Goal: Task Accomplishment & Management: Use online tool/utility

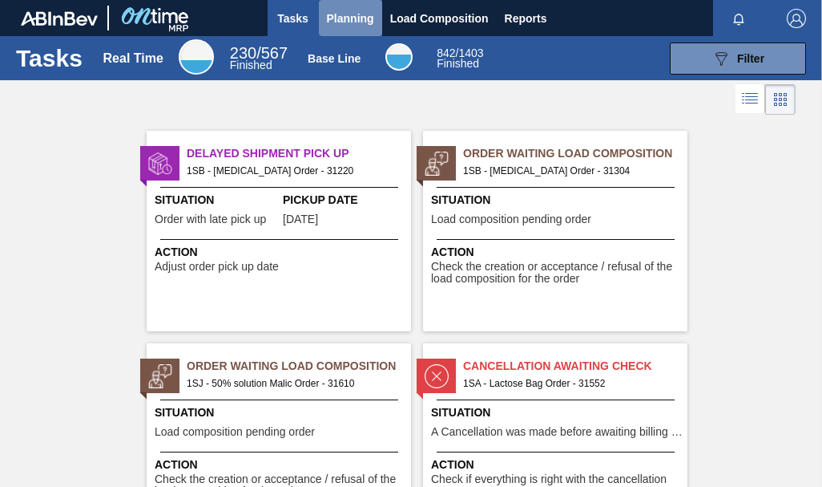
click at [357, 12] on span "Planning" at bounding box center [350, 18] width 47 height 19
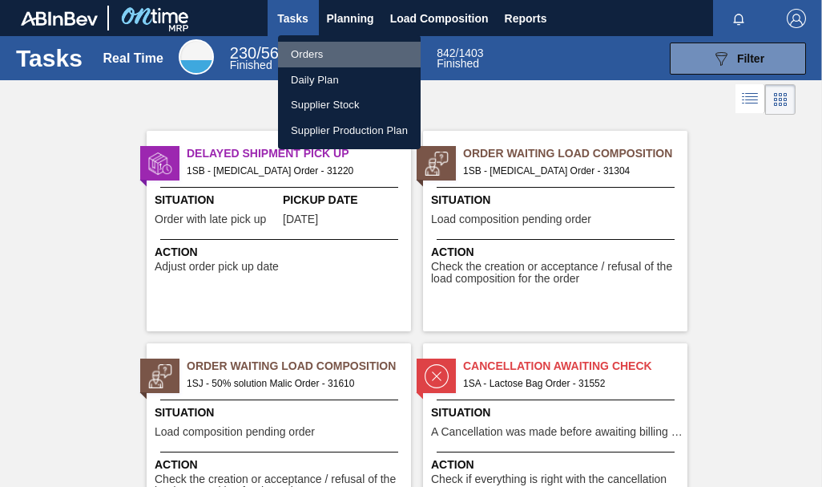
click at [334, 50] on li "Orders" at bounding box center [349, 55] width 143 height 26
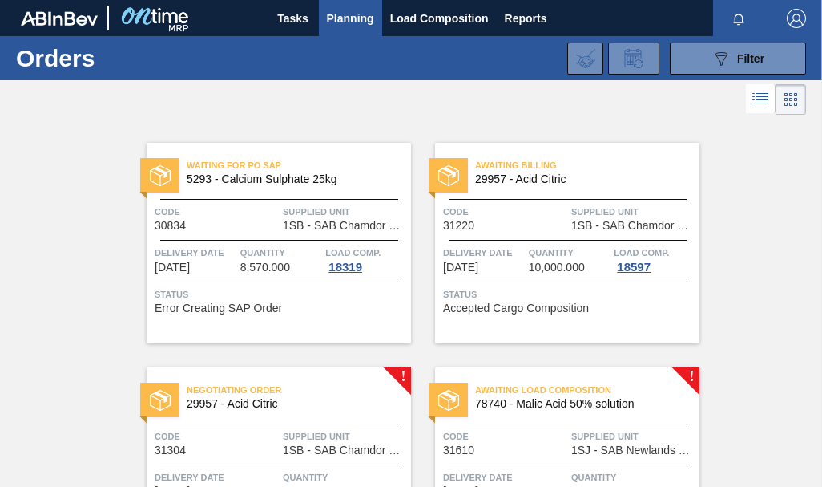
click at [694, 375] on div "Awaiting Load Composition 78740 - Malic Acid 50% solution Code 31610 Supplied U…" at bounding box center [567, 467] width 264 height 200
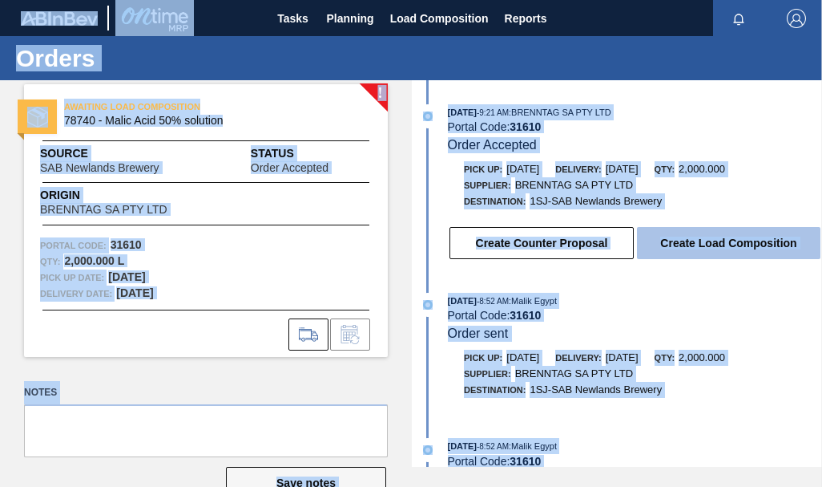
click at [672, 239] on button "Create Load Composition" at bounding box center [729, 243] width 184 height 32
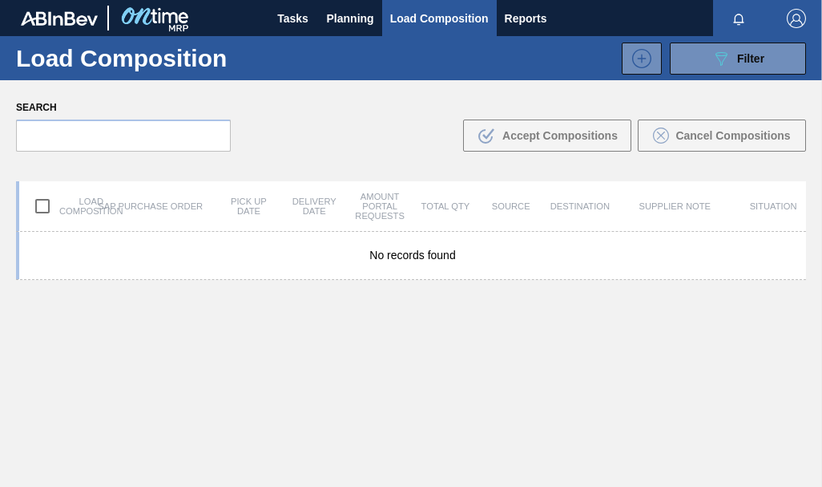
click at [672, 0] on body "Tasks Planning Load Composition Reports BRENNTAG SA PTY LTD Mark all as read Lo…" at bounding box center [411, 0] width 822 height 0
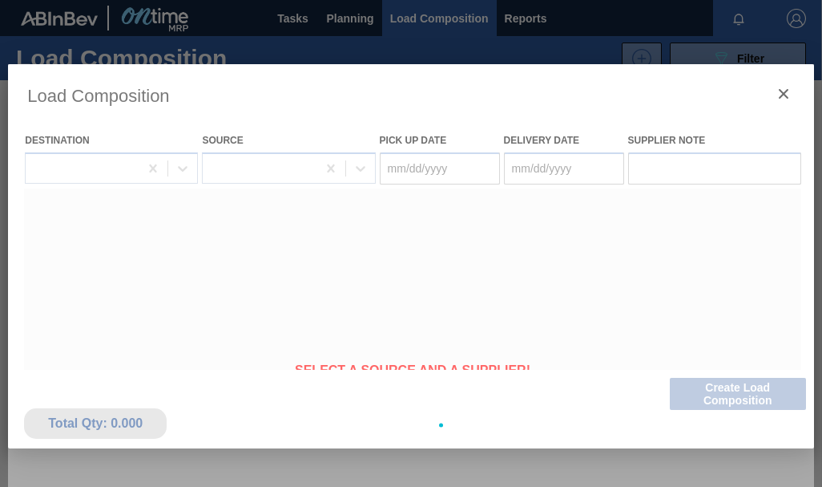
type Date "[DATE]"
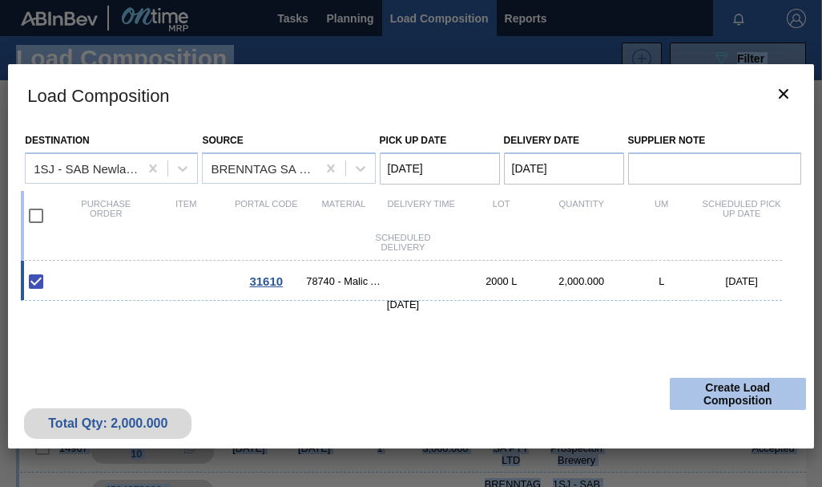
click at [726, 399] on button "Create Load Composition" at bounding box center [738, 394] width 136 height 32
